Goal: Find specific page/section

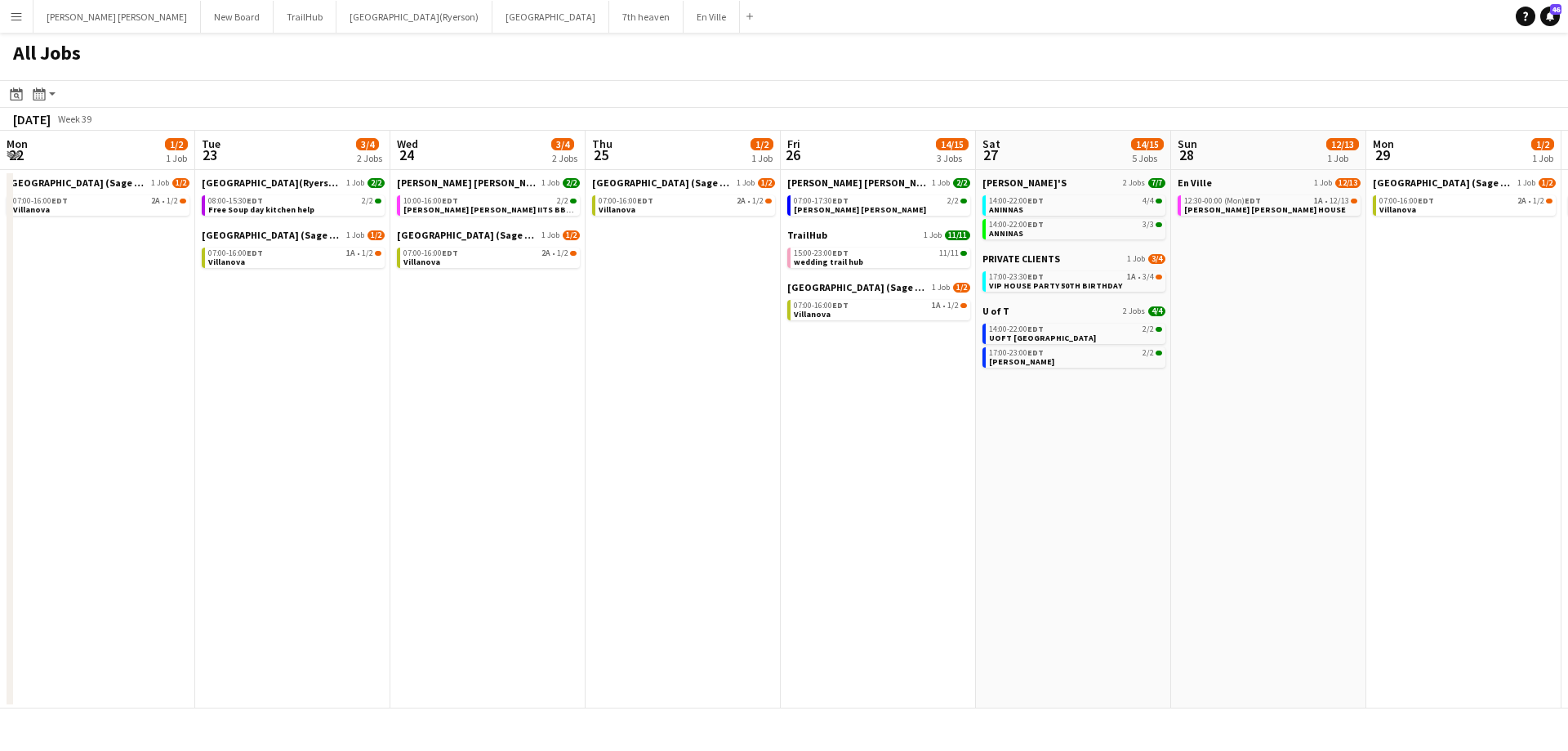
scroll to position [0, 753]
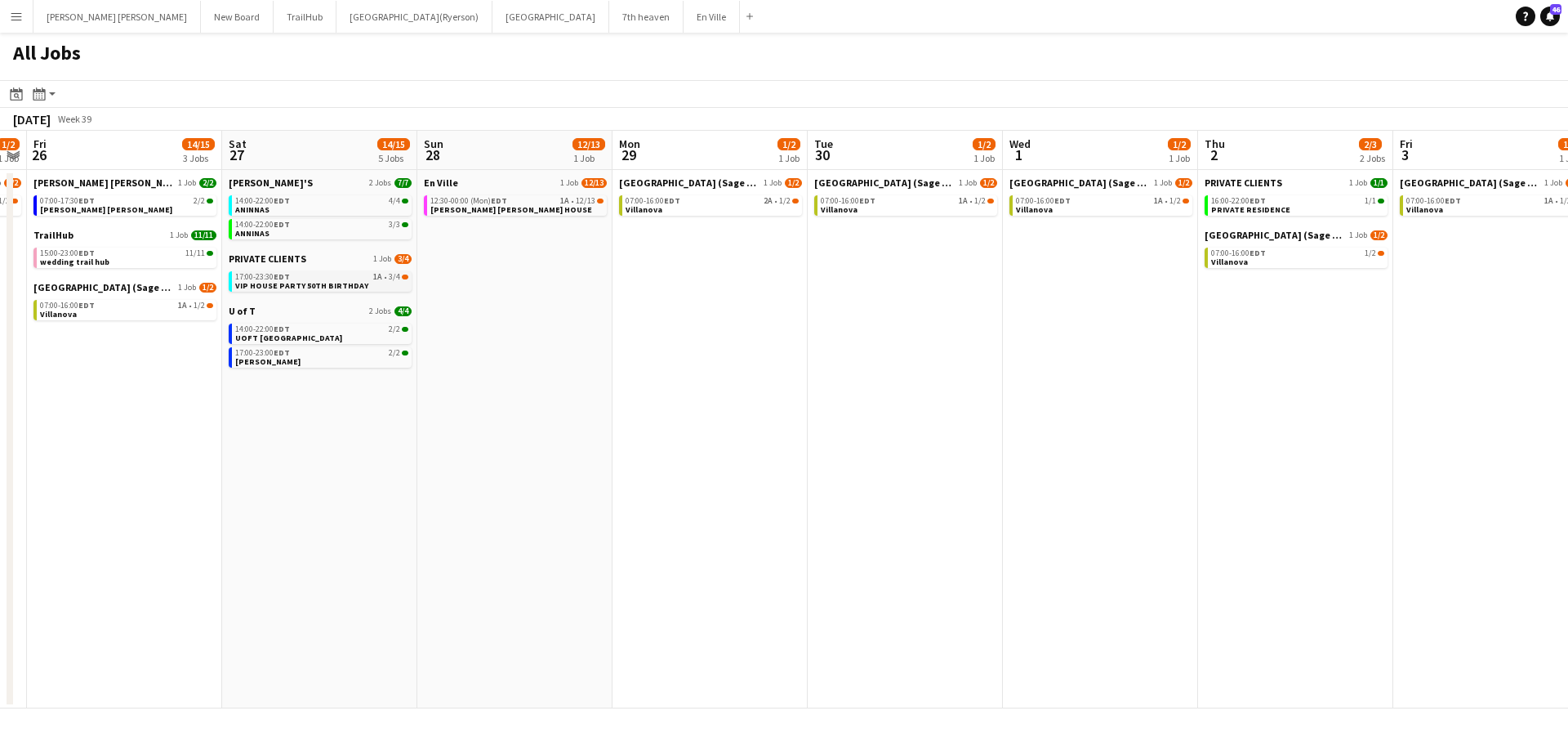
click at [268, 286] on span "VIP HOUSE PARTY 50TH BIRTHDAY" at bounding box center [302, 286] width 133 height 11
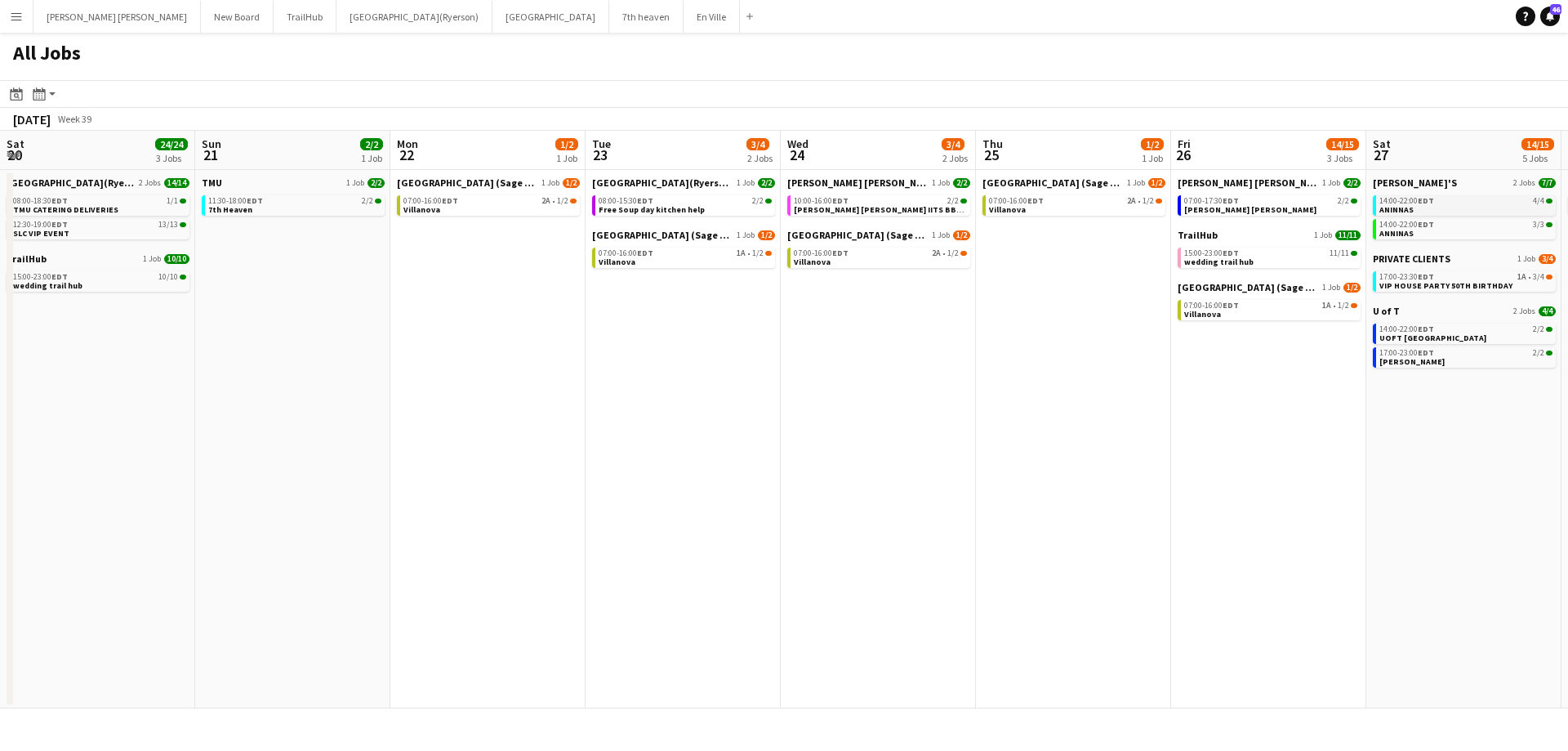
scroll to position [0, 709]
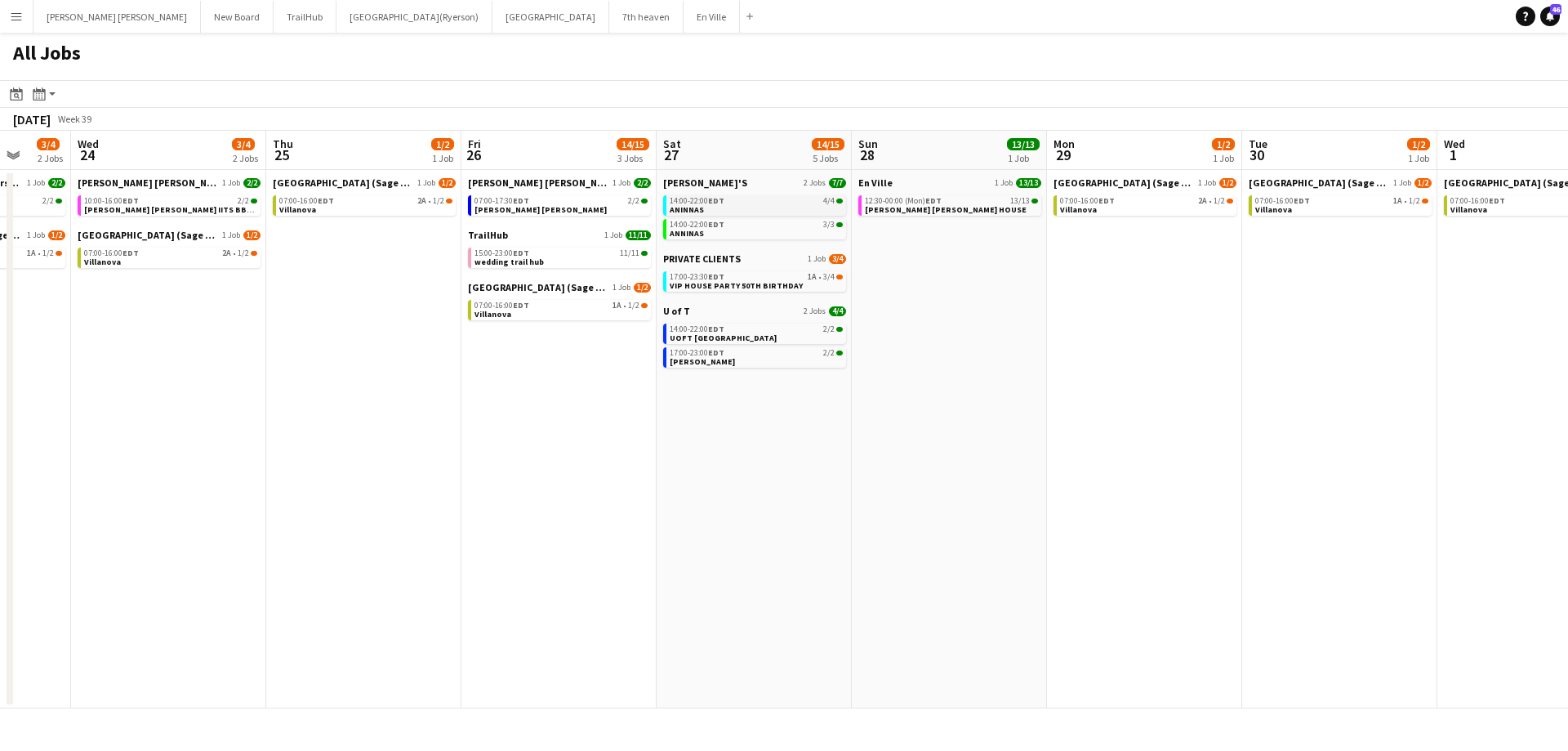
click at [718, 206] on link "14:00-22:00 EDT 4/4 ANINNAS" at bounding box center [756, 204] width 173 height 19
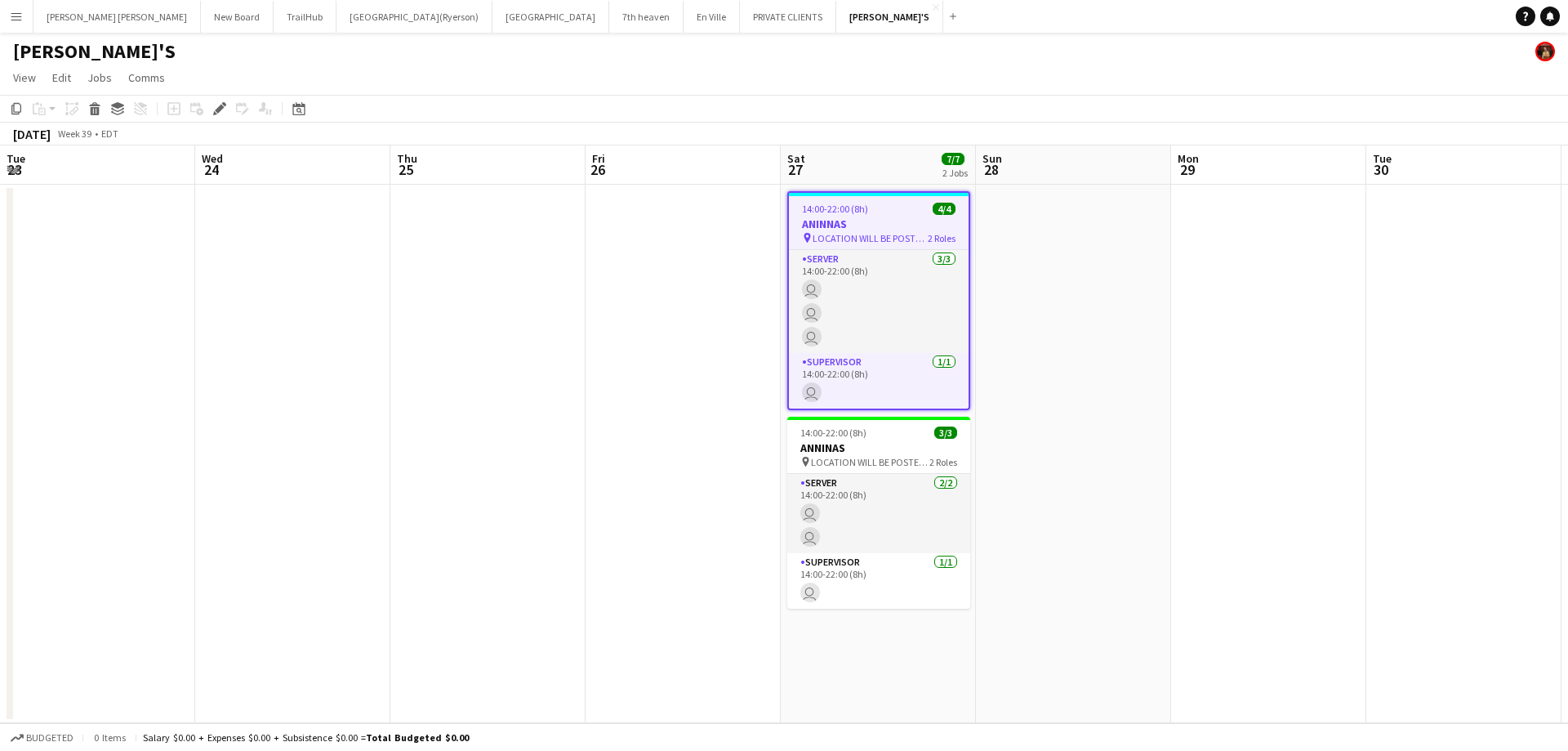
scroll to position [0, 562]
